Goal: Transaction & Acquisition: Purchase product/service

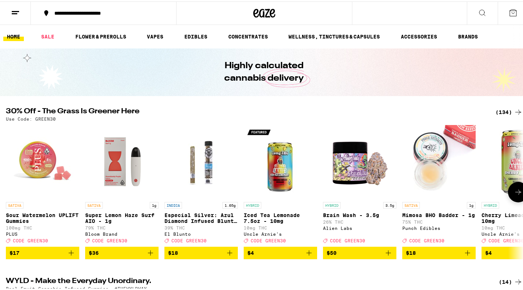
click at [33, 162] on img "Open page for Sour Watermelon UPLIFT Gummies from PLUS" at bounding box center [42, 160] width 73 height 73
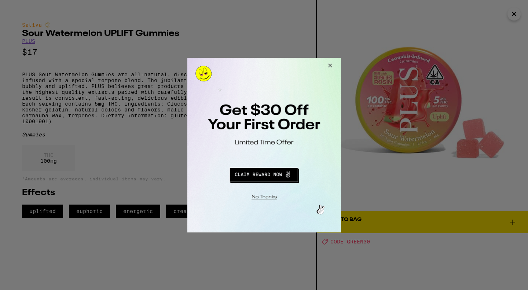
click at [328, 63] on button "Close Modal" at bounding box center [329, 67] width 20 height 18
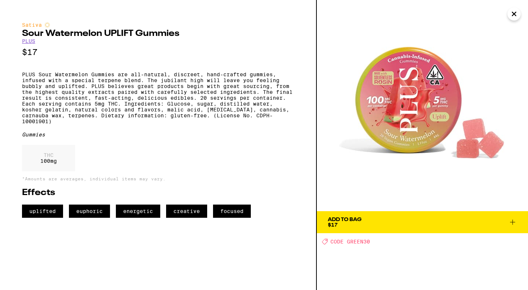
click at [514, 15] on icon "Close" at bounding box center [514, 13] width 9 height 11
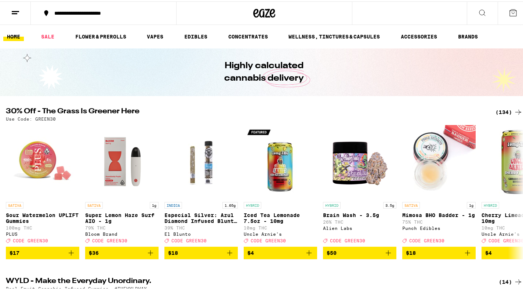
click at [477, 10] on icon at bounding box center [481, 11] width 9 height 9
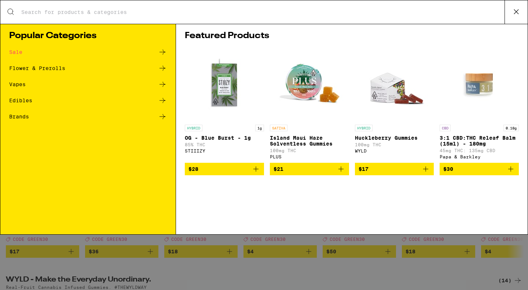
click at [92, 11] on input "Search for Products" at bounding box center [263, 12] width 484 height 7
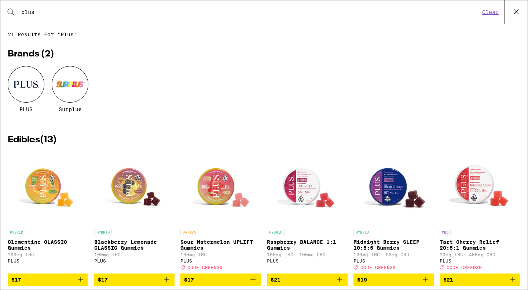
type input "plus"
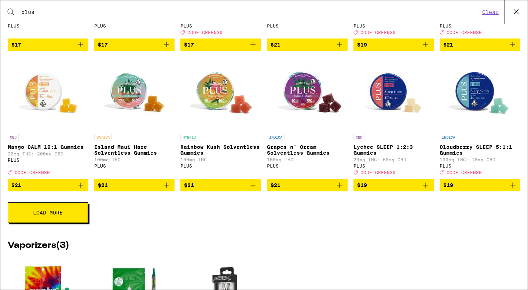
scroll to position [257, 0]
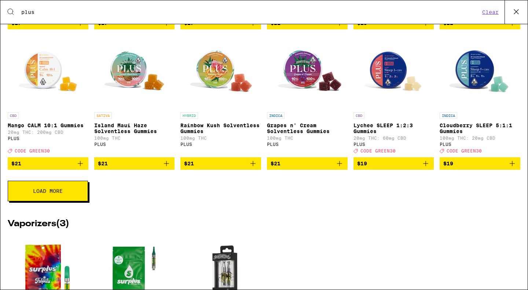
click at [80, 197] on button "Load More" at bounding box center [48, 191] width 80 height 21
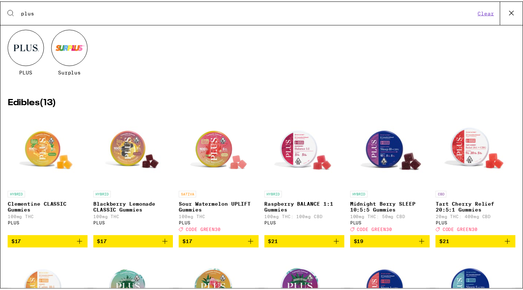
scroll to position [37, 0]
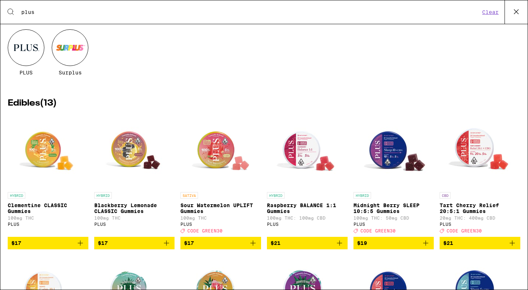
click at [518, 12] on icon at bounding box center [516, 11] width 11 height 11
